Goal: Communication & Community: Participate in discussion

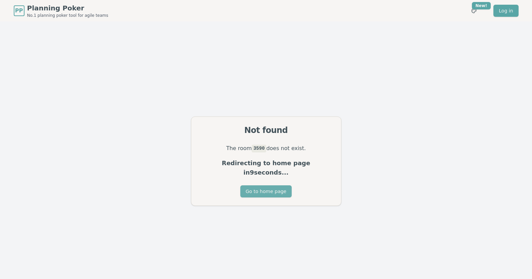
click at [271, 189] on button "Go to home page" at bounding box center [265, 191] width 51 height 12
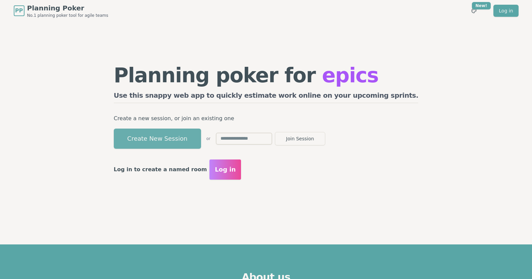
click at [201, 139] on button "Create New Session" at bounding box center [157, 139] width 87 height 20
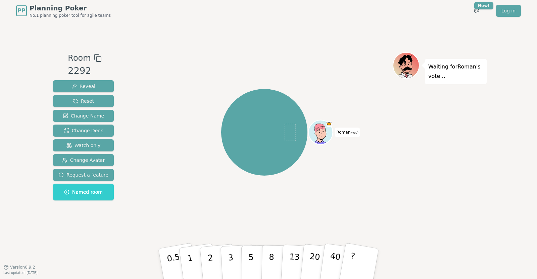
click at [146, 247] on div "Room 2292 Reveal Reset Change Name Change Deck Watch only Change Avatar Request…" at bounding box center [268, 143] width 436 height 245
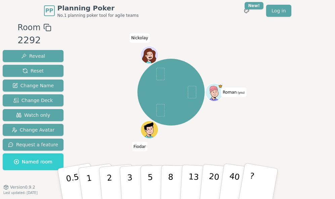
click at [296, 64] on div "Room 2292 Reveal Reset Change Name Change Deck Watch only Change Avatar Request…" at bounding box center [167, 113] width 335 height 185
click at [229, 144] on div "Roman (you) [PERSON_NAME]" at bounding box center [170, 92] width 177 height 117
click at [133, 185] on button "3" at bounding box center [137, 184] width 37 height 52
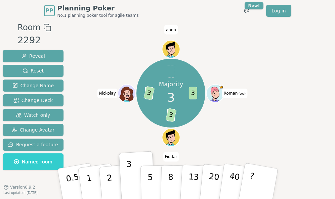
click at [274, 99] on div "Room 2292 Reveal Reset Change Name Change Deck Watch only Change Avatar Request…" at bounding box center [167, 113] width 335 height 185
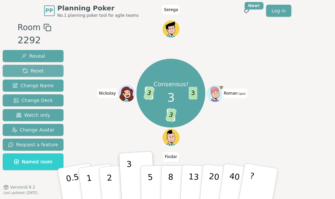
click at [44, 67] on button "Reset" at bounding box center [33, 71] width 61 height 12
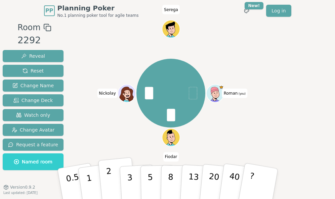
click at [107, 183] on button "2" at bounding box center [117, 183] width 38 height 53
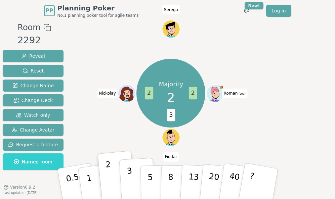
click at [128, 175] on p "3" at bounding box center [129, 184] width 7 height 37
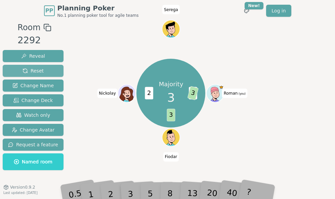
click at [39, 68] on span "Reset" at bounding box center [32, 70] width 21 height 7
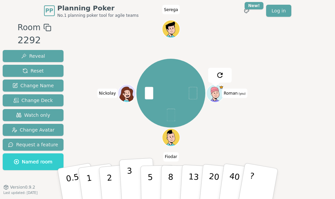
click at [130, 178] on p "3" at bounding box center [129, 184] width 7 height 37
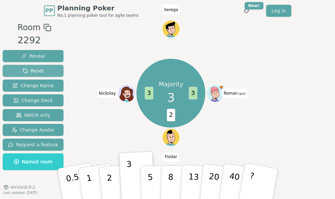
click at [38, 70] on span "Reset" at bounding box center [32, 70] width 21 height 7
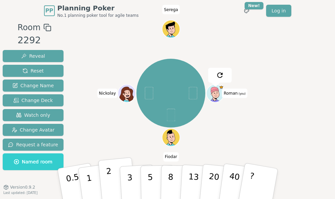
click at [106, 187] on button "2" at bounding box center [117, 183] width 38 height 53
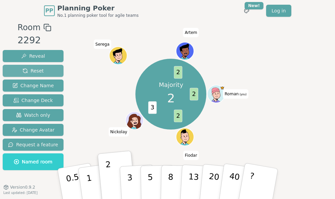
click at [39, 69] on span "Reset" at bounding box center [32, 70] width 21 height 7
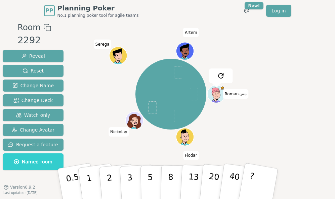
scroll to position [7, 0]
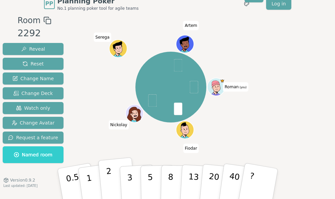
click at [108, 185] on p "2" at bounding box center [109, 184] width 9 height 37
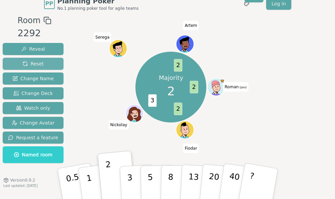
click at [35, 61] on span "Reset" at bounding box center [32, 63] width 21 height 7
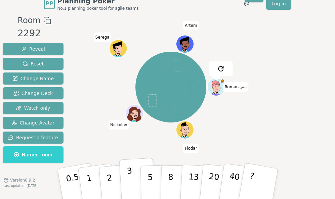
click at [127, 175] on p "3" at bounding box center [129, 184] width 7 height 37
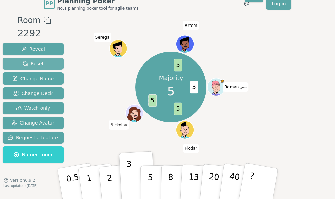
click at [39, 64] on span "Reset" at bounding box center [32, 63] width 21 height 7
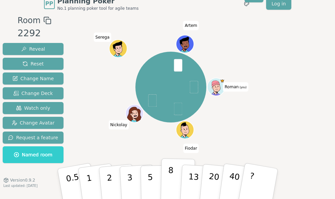
click at [167, 181] on button "8" at bounding box center [177, 183] width 35 height 51
